Goal: Navigation & Orientation: Find specific page/section

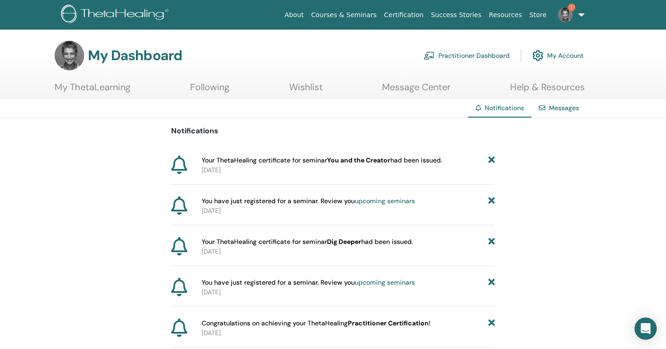
click at [300, 87] on link "Wishlist" at bounding box center [306, 90] width 34 height 18
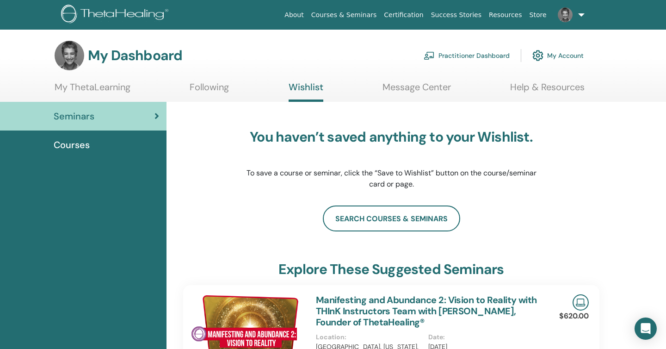
click at [217, 87] on link "Following" at bounding box center [209, 90] width 39 height 18
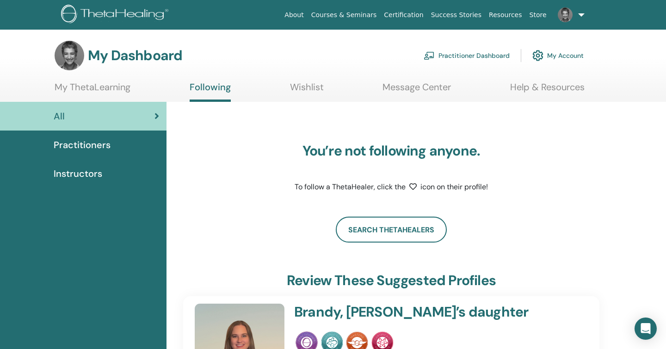
click at [85, 87] on link "My ThetaLearning" at bounding box center [93, 90] width 76 height 18
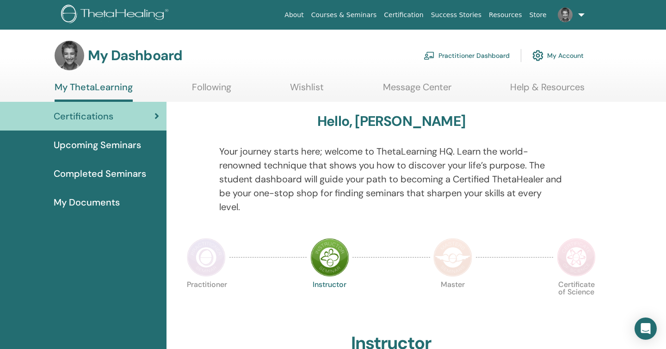
click at [206, 82] on link "Following" at bounding box center [211, 90] width 39 height 18
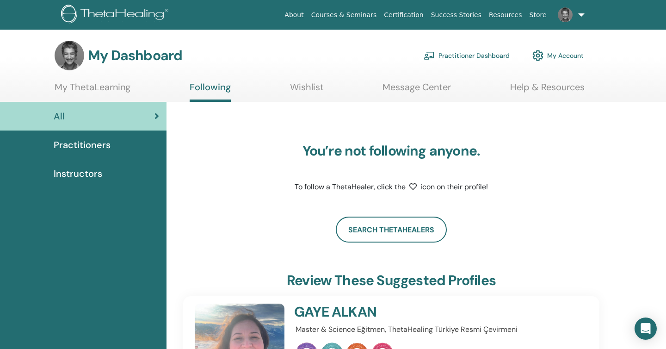
click at [546, 86] on link "Help & Resources" at bounding box center [547, 90] width 74 height 18
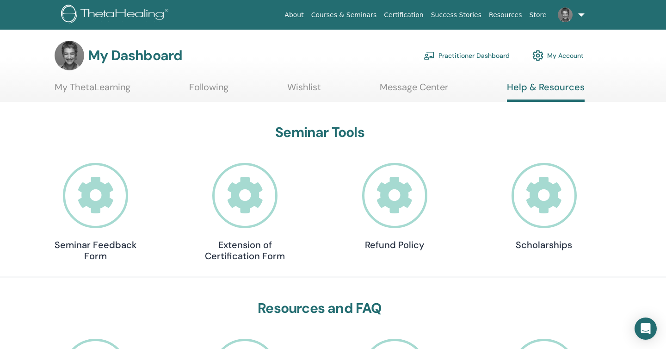
click at [479, 55] on link "Practitioner Dashboard" at bounding box center [467, 55] width 86 height 20
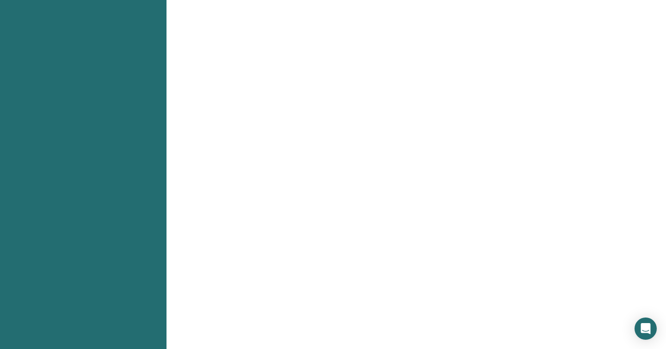
scroll to position [579, 0]
